Goal: Book appointment/travel/reservation

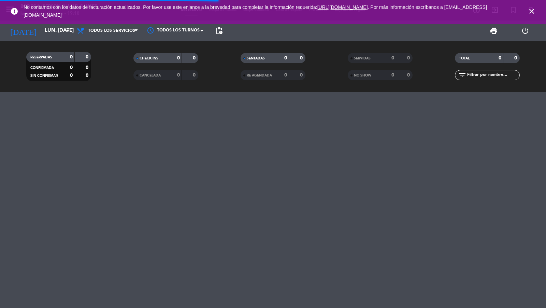
click at [527, 6] on span "close" at bounding box center [532, 11] width 18 height 18
click at [533, 10] on icon "close" at bounding box center [532, 11] width 8 height 8
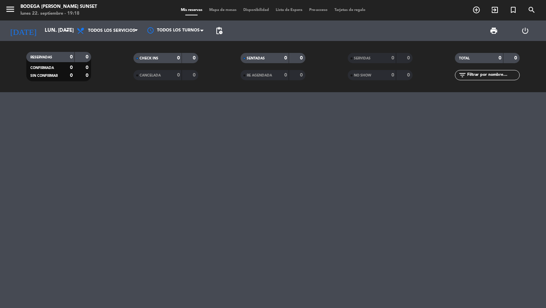
click at [9, 9] on icon "menu" at bounding box center [10, 9] width 10 height 10
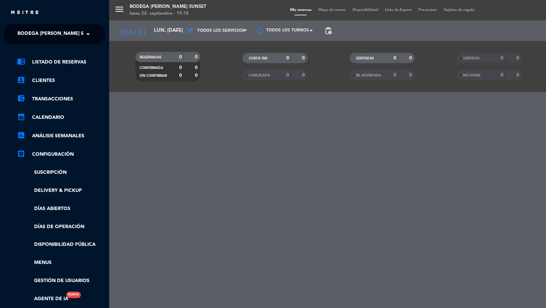
click at [44, 34] on span "Bodega [PERSON_NAME] Sunset" at bounding box center [58, 34] width 82 height 14
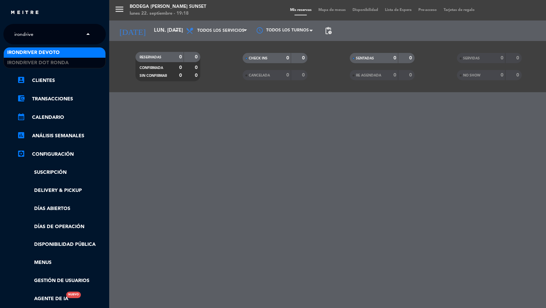
type input "irondriver"
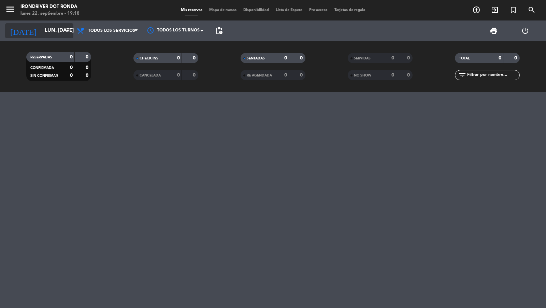
click at [58, 30] on input "lun. [DATE]" at bounding box center [74, 30] width 66 height 13
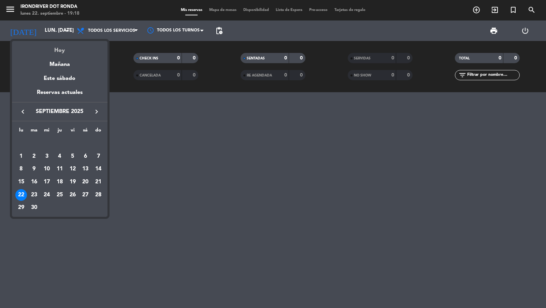
click at [61, 48] on div "Hoy" at bounding box center [60, 48] width 96 height 14
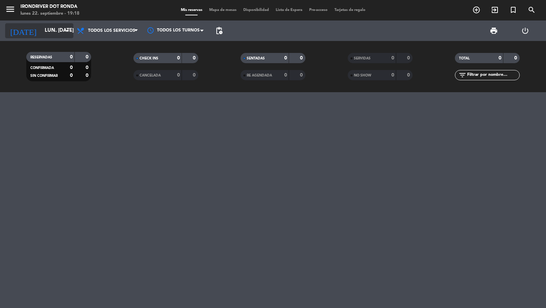
click at [64, 34] on icon "arrow_drop_down" at bounding box center [68, 31] width 8 height 8
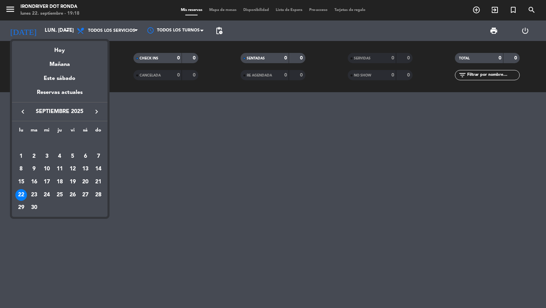
click at [96, 110] on icon "keyboard_arrow_right" at bounding box center [97, 112] width 8 height 8
click at [61, 196] on div "27" at bounding box center [60, 195] width 12 height 12
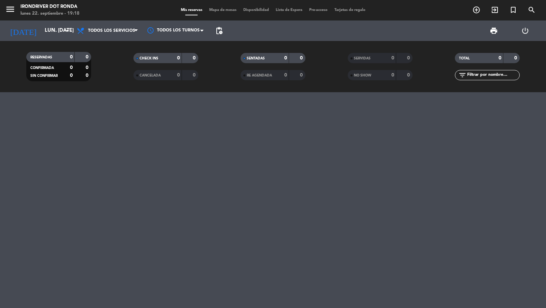
type input "jue. [DATE]"
click at [123, 29] on span "Todos los servicios" at bounding box center [111, 30] width 47 height 5
click at [112, 60] on div "menu Irondriver Dot [PERSON_NAME] lunes 22. septiembre - 19:18 Mis reservas Map…" at bounding box center [273, 46] width 546 height 92
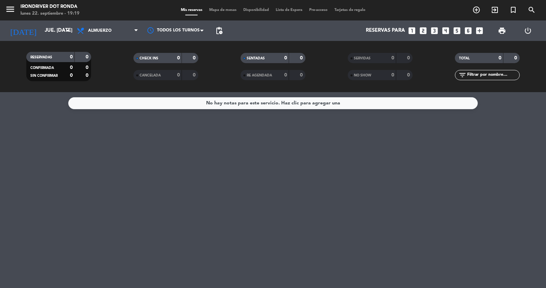
click at [222, 28] on span "pending_actions" at bounding box center [219, 31] width 8 height 8
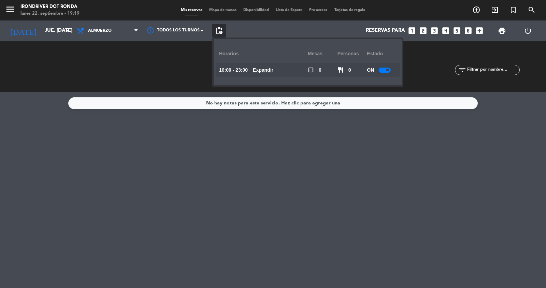
click at [264, 64] on div "16:00 - 23:00 Expandir" at bounding box center [263, 70] width 89 height 14
click at [267, 68] on u "Expandir" at bounding box center [263, 69] width 20 height 5
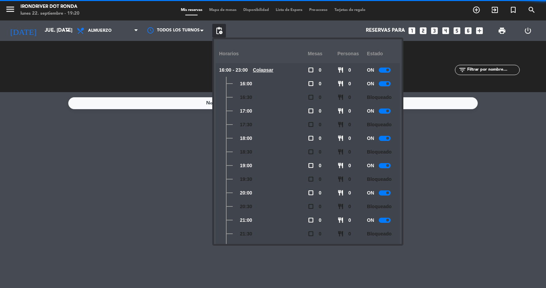
click at [287, 26] on div "Reservas para looks_one looks_two looks_3 looks_4 looks_5 looks_6 add_box" at bounding box center [356, 30] width 261 height 20
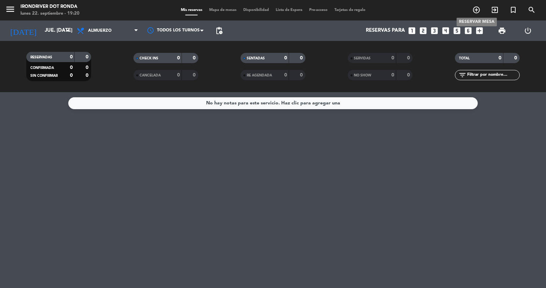
click at [474, 10] on icon "add_circle_outline" at bounding box center [477, 10] width 8 height 8
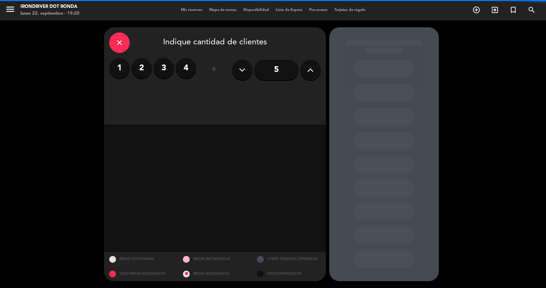
click at [143, 82] on div "1 2 3 4" at bounding box center [152, 70] width 87 height 24
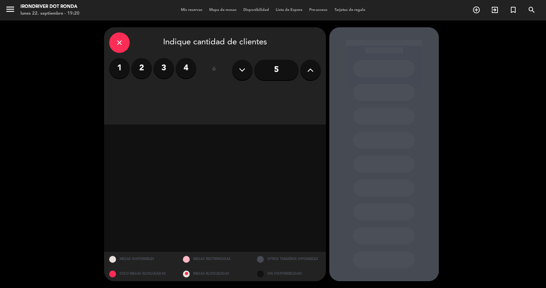
click at [143, 82] on div "1 2 3 4" at bounding box center [152, 70] width 87 height 24
click at [143, 74] on label "2" at bounding box center [141, 68] width 20 height 20
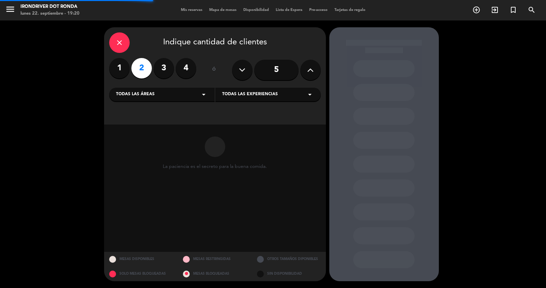
click at [243, 97] on span "Todas las experiencias" at bounding box center [250, 94] width 56 height 7
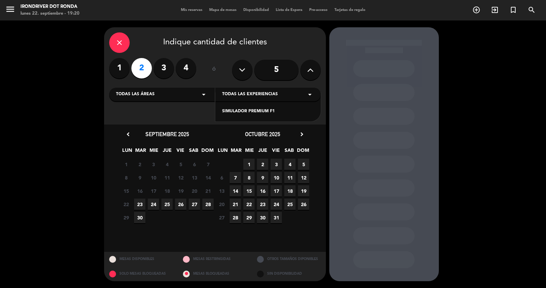
click at [242, 112] on div "SIMULADOR PREMIUM F1" at bounding box center [268, 111] width 92 height 7
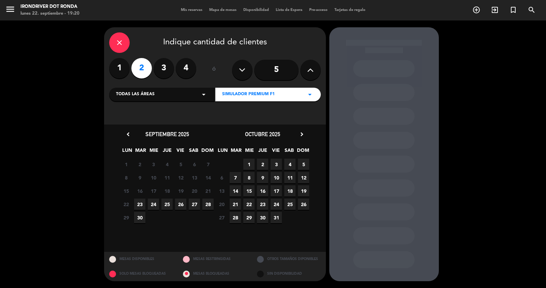
click at [248, 219] on span "29" at bounding box center [248, 217] width 11 height 11
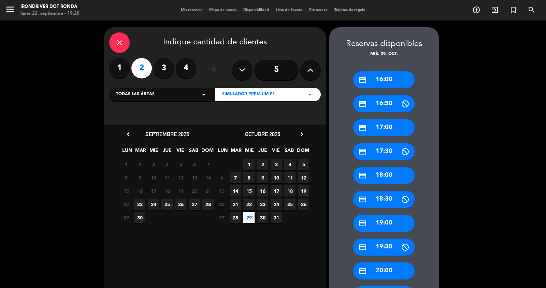
click at [383, 83] on div "credit_card 16:00" at bounding box center [383, 79] width 61 height 17
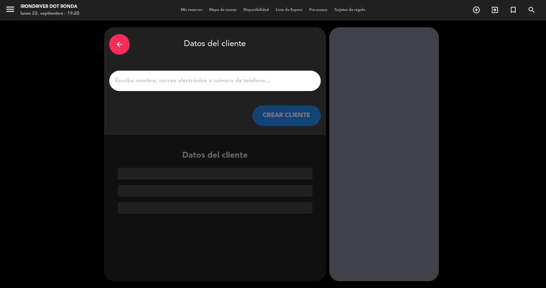
click at [228, 82] on input "1" at bounding box center [214, 81] width 201 height 10
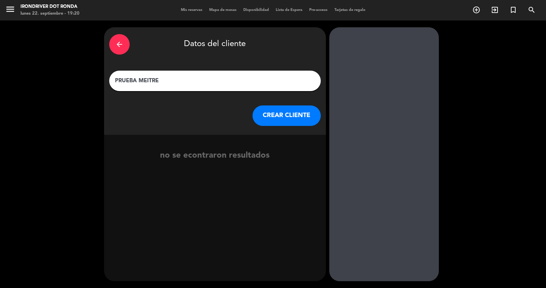
type input "PRUEBA MEITRE"
click at [289, 118] on button "CREAR CLIENTE" at bounding box center [287, 116] width 68 height 20
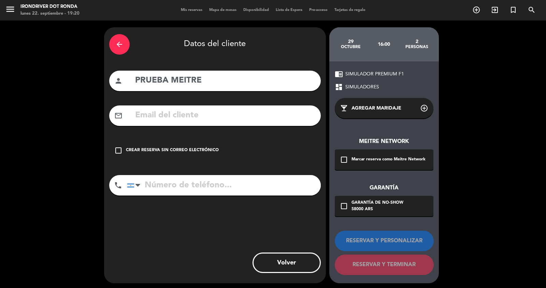
click at [167, 146] on div "check_box_outline_blank Crear reserva sin correo electrónico" at bounding box center [215, 150] width 212 height 20
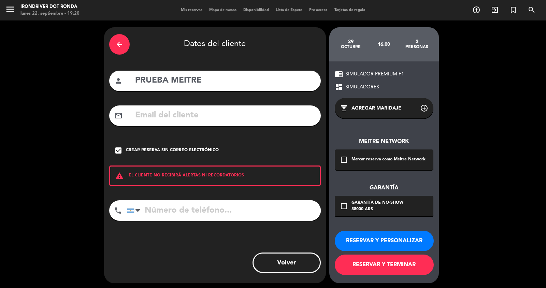
click at [372, 265] on button "RESERVAR Y TERMINAR" at bounding box center [384, 265] width 99 height 20
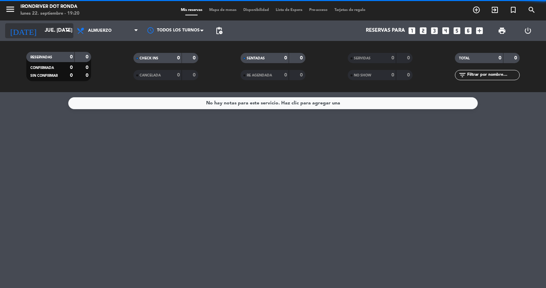
click at [54, 26] on input "jue. [DATE]" at bounding box center [74, 30] width 66 height 13
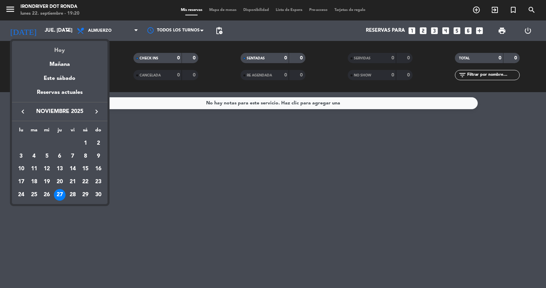
click at [62, 49] on div "Hoy" at bounding box center [60, 48] width 96 height 14
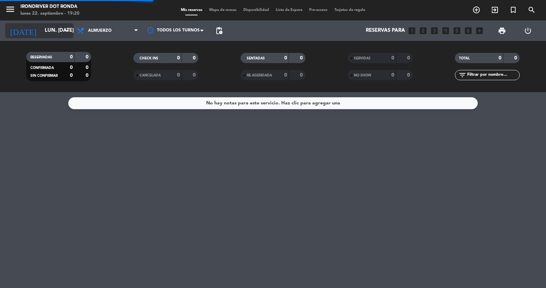
click at [59, 36] on input "lun. [DATE]" at bounding box center [74, 30] width 66 height 13
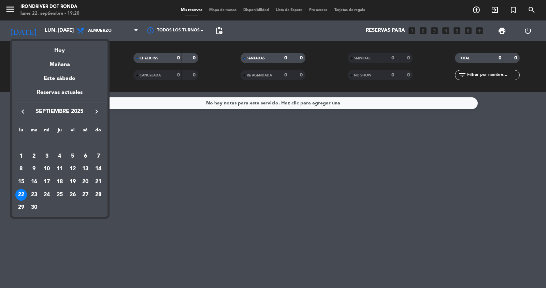
click at [95, 113] on icon "keyboard_arrow_right" at bounding box center [97, 112] width 8 height 8
click at [58, 207] on div "30" at bounding box center [60, 208] width 12 height 12
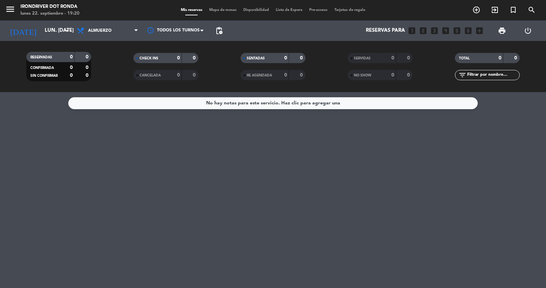
type input "[DEMOGRAPHIC_DATA] [DATE]"
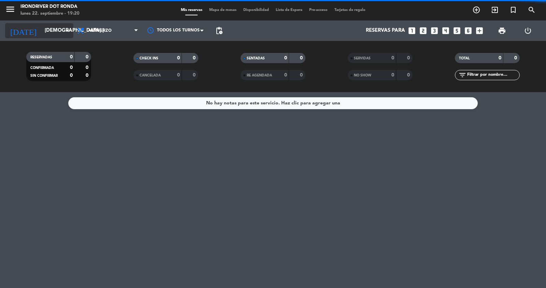
click at [61, 30] on input "[DEMOGRAPHIC_DATA] [DATE]" at bounding box center [74, 30] width 66 height 13
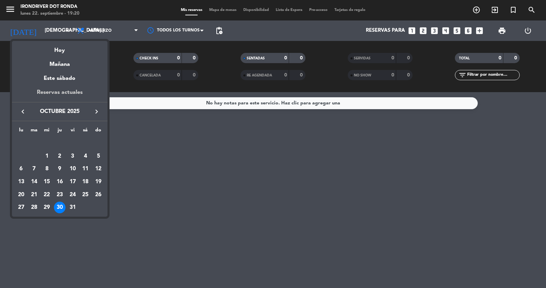
click at [59, 92] on div "Reservas actuales" at bounding box center [60, 95] width 96 height 14
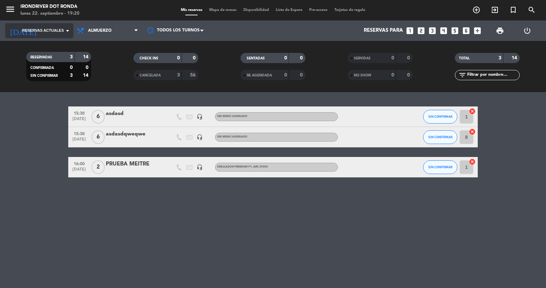
click at [58, 30] on span "Reservas actuales" at bounding box center [43, 31] width 42 height 6
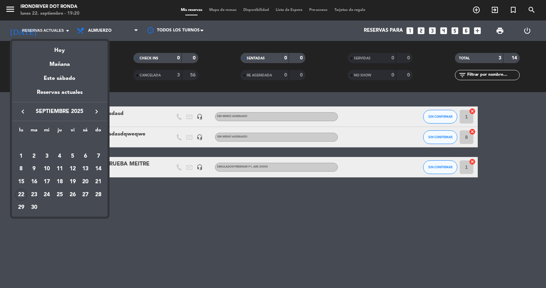
click at [97, 112] on icon "keyboard_arrow_right" at bounding box center [97, 112] width 8 height 8
click at [48, 205] on div "29" at bounding box center [47, 208] width 12 height 12
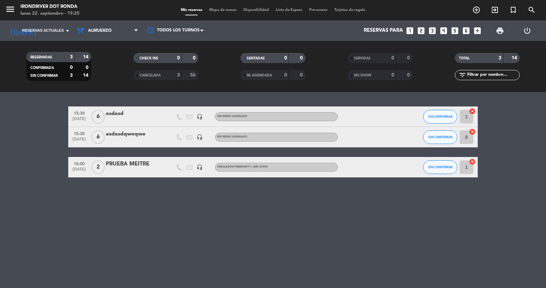
type input "mié. [DATE]"
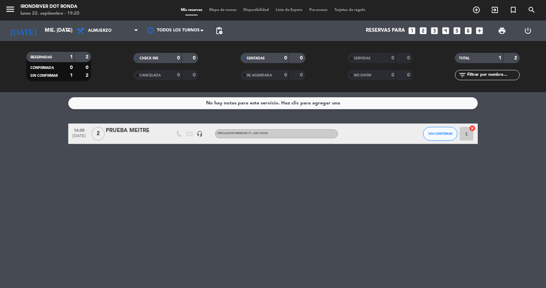
click at [218, 10] on span "Mapa de mesas" at bounding box center [223, 10] width 34 height 4
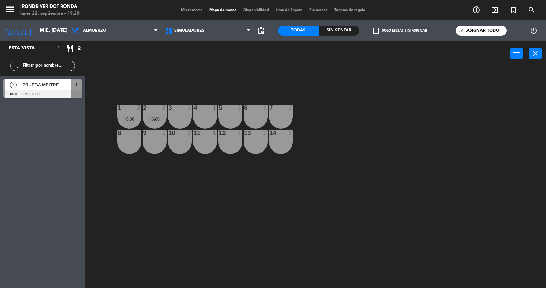
click at [39, 90] on div "2 PRUEBA MEITRE 16:00 SIMULADORES 1" at bounding box center [42, 89] width 85 height 26
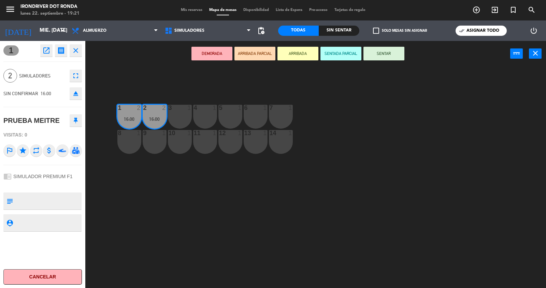
click at [155, 93] on div "1 2 16:00 2 2 16:00 3 1 4 1 5 1 6 1 7 1 8 1 9 1 10 1 11 1 12 1 13 1 14 1" at bounding box center [318, 178] width 455 height 222
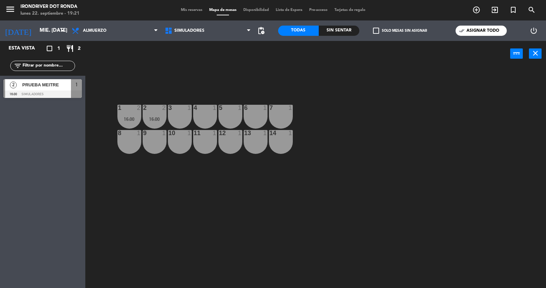
click at [159, 112] on div "2 2 16:00" at bounding box center [155, 117] width 24 height 24
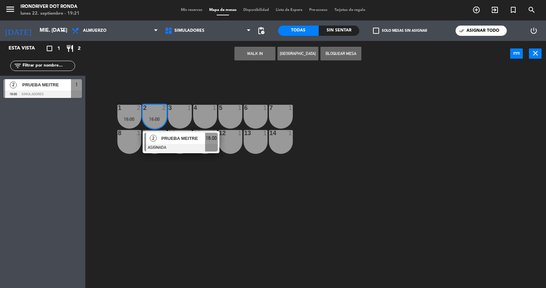
click at [163, 101] on div "1 2 16:00 2 2 16:00 2 PRUEBA MEITRE ASIGNADA 16:00 3 1 4 1 5 1 6 1 7 1 8 1 9 1 …" at bounding box center [318, 178] width 455 height 222
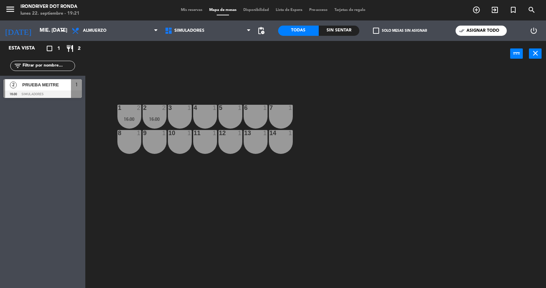
click at [132, 111] on div "1 2" at bounding box center [129, 108] width 24 height 7
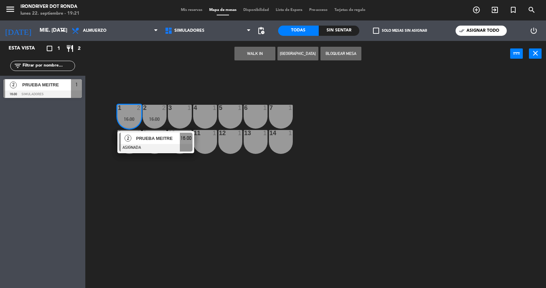
click at [162, 114] on div "2 2 16:00" at bounding box center [155, 117] width 24 height 24
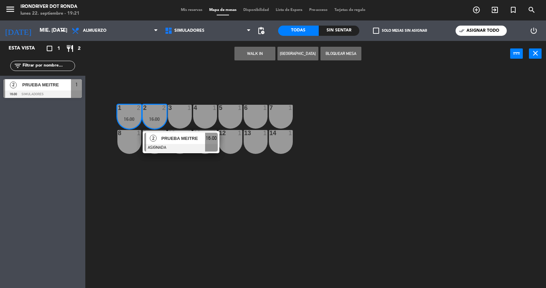
click at [260, 41] on div "WALK IN [GEOGRAPHIC_DATA] Bloquear Mesa power_input close" at bounding box center [297, 54] width 425 height 26
click at [261, 53] on button "WALK IN" at bounding box center [255, 54] width 41 height 14
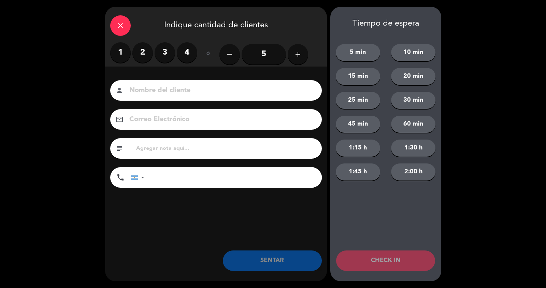
click at [140, 63] on div "1 2 3 4" at bounding box center [153, 52] width 87 height 20
click at [141, 58] on label "2" at bounding box center [142, 52] width 20 height 20
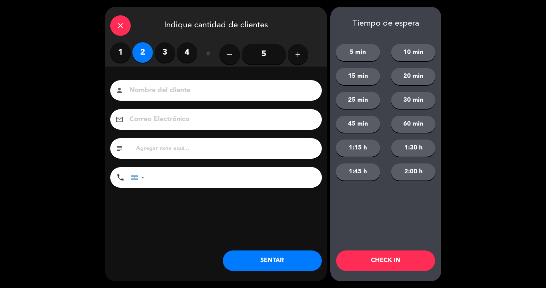
click at [153, 88] on input at bounding box center [221, 91] width 184 height 12
type input "PRUEBA 2 WALKIN"
click at [289, 264] on button "SENTAR" at bounding box center [272, 261] width 99 height 20
click at [183, 169] on input "tel" at bounding box center [236, 177] width 171 height 20
type input "[PHONE_NUMBER]"
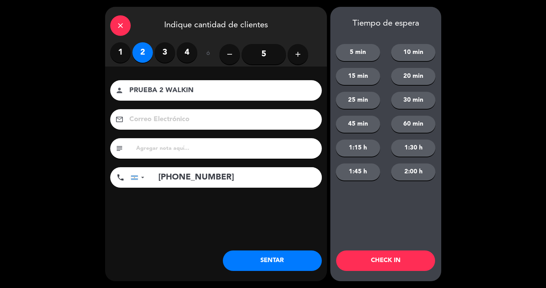
type input "[EMAIL_ADDRESS][DOMAIN_NAME]"
click at [187, 155] on div "subject" at bounding box center [216, 148] width 212 height 20
click at [117, 25] on icon "close" at bounding box center [120, 26] width 8 height 8
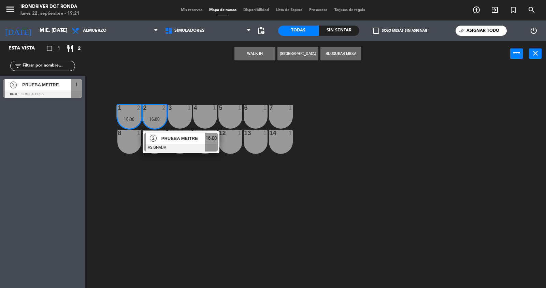
click at [135, 61] on div "WALK IN [GEOGRAPHIC_DATA] Bloquear Mesa power_input close" at bounding box center [297, 54] width 425 height 26
